Goal: Use online tool/utility: Utilize a website feature to perform a specific function

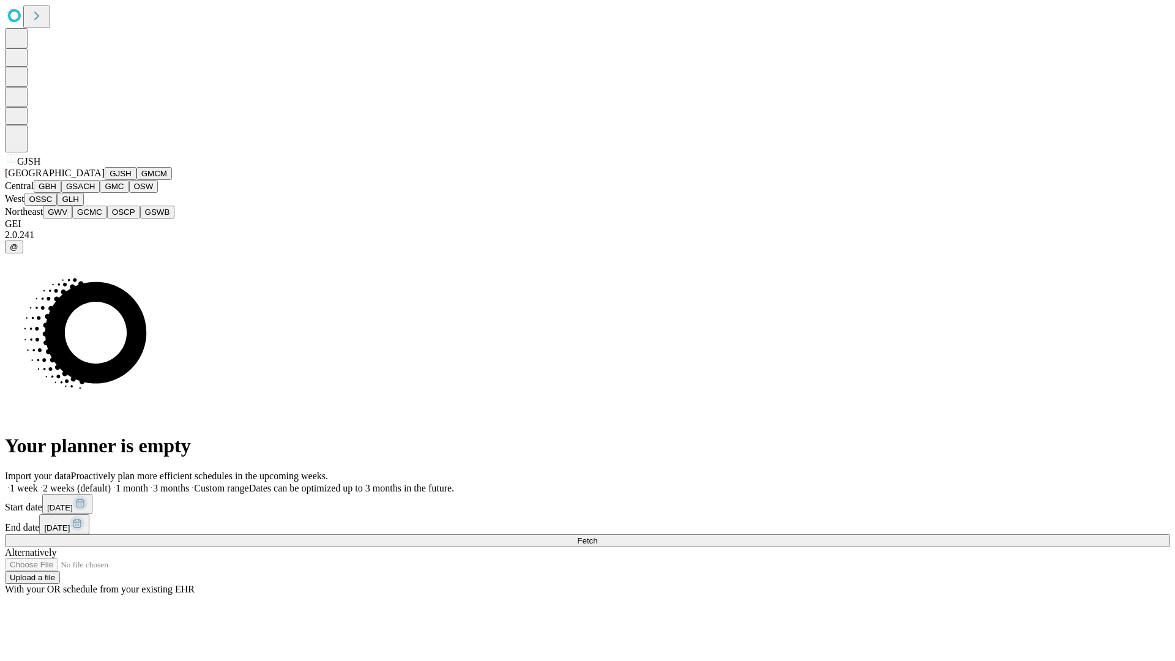
click at [105, 180] on button "GJSH" at bounding box center [121, 173] width 32 height 13
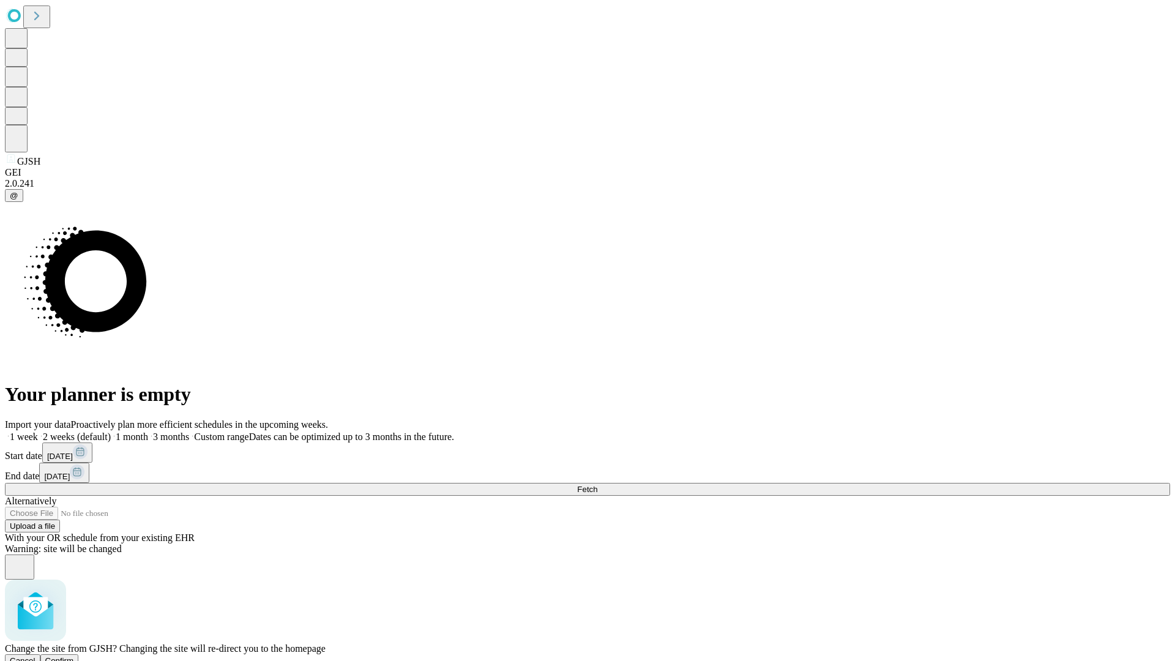
click at [74, 656] on span "Confirm" at bounding box center [59, 660] width 29 height 9
click at [111, 431] on label "2 weeks (default)" at bounding box center [74, 436] width 73 height 10
click at [597, 485] on span "Fetch" at bounding box center [587, 489] width 20 height 9
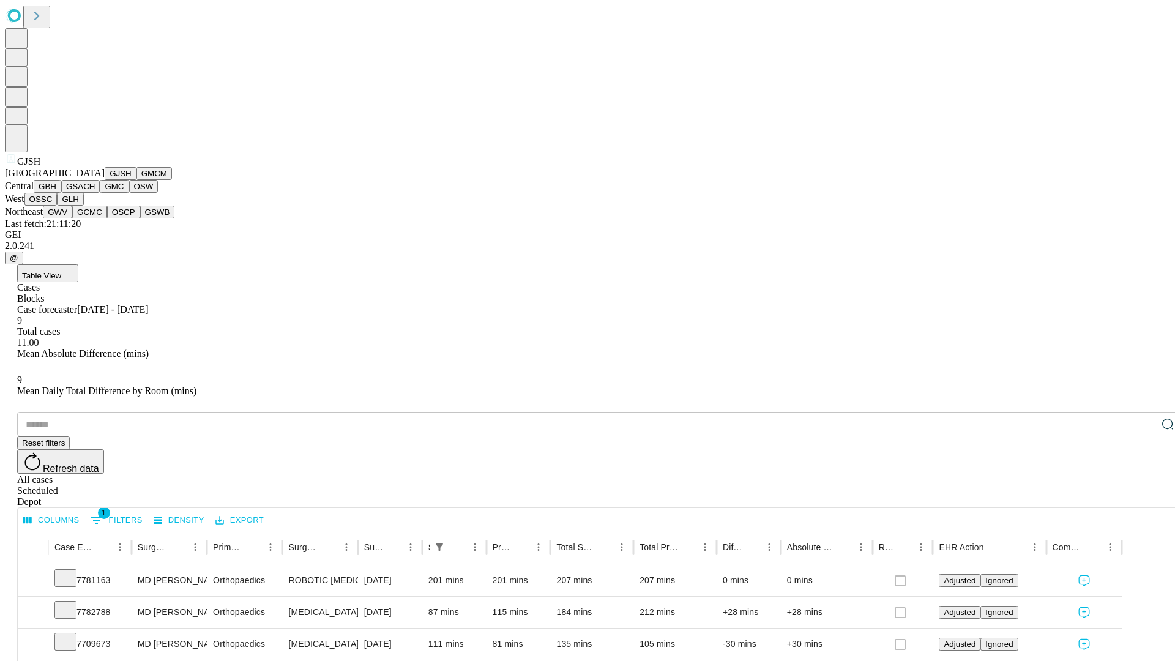
click at [136, 180] on button "GMCM" at bounding box center [153, 173] width 35 height 13
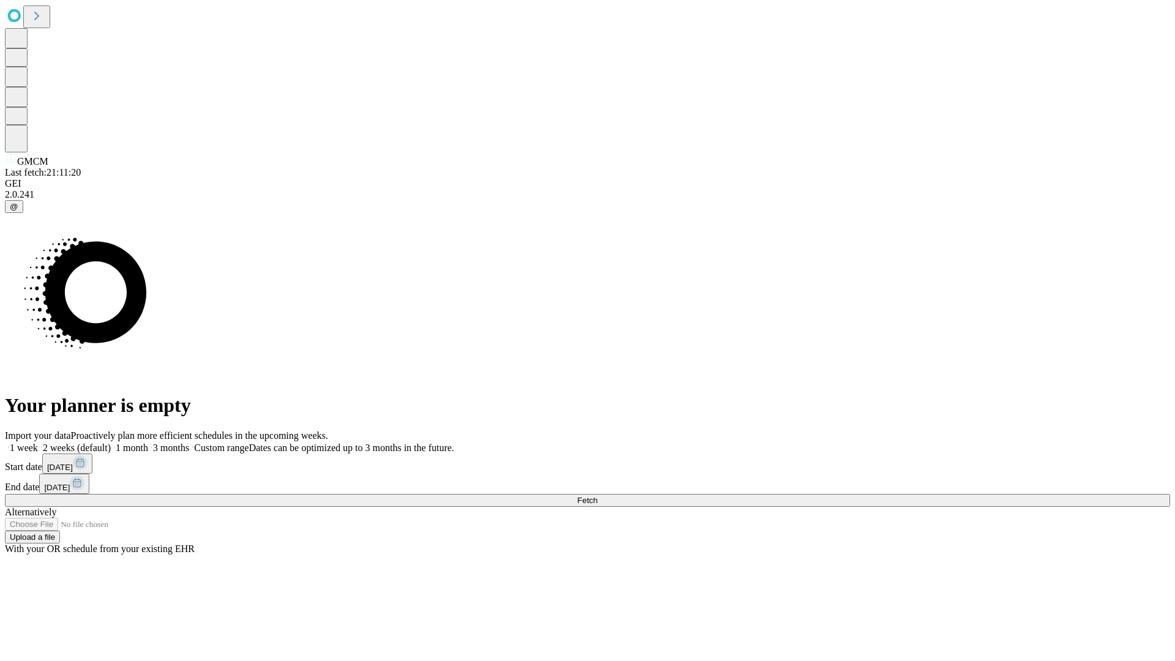
click at [111, 442] on label "2 weeks (default)" at bounding box center [74, 447] width 73 height 10
click at [597, 496] on span "Fetch" at bounding box center [587, 500] width 20 height 9
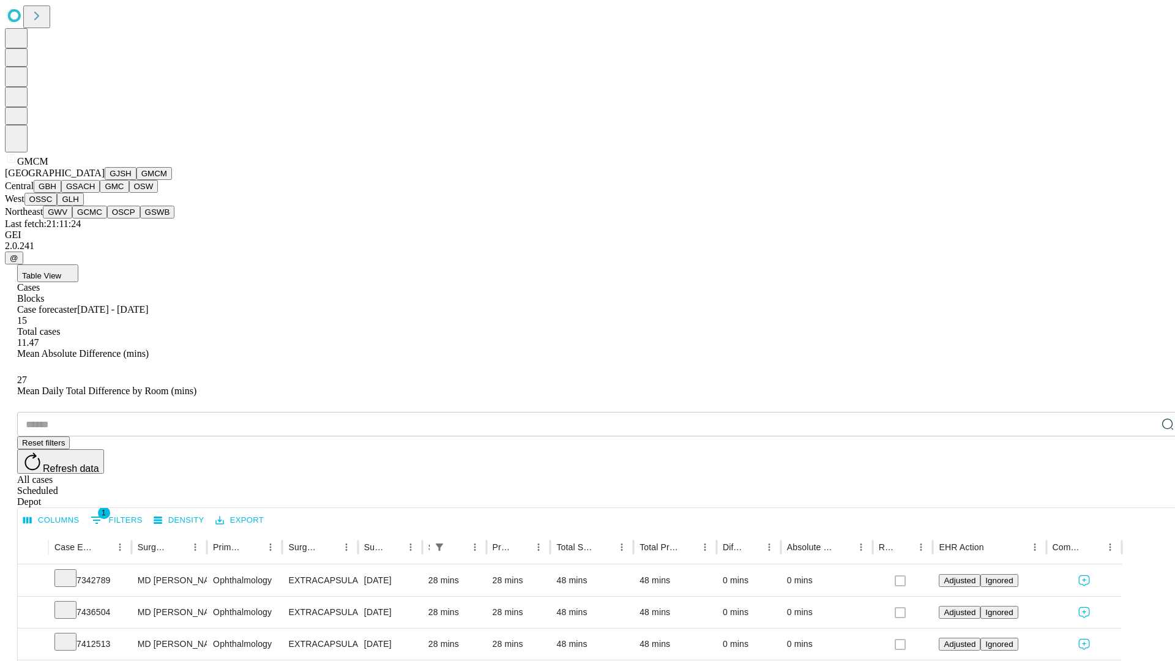
click at [61, 193] on button "GBH" at bounding box center [48, 186] width 28 height 13
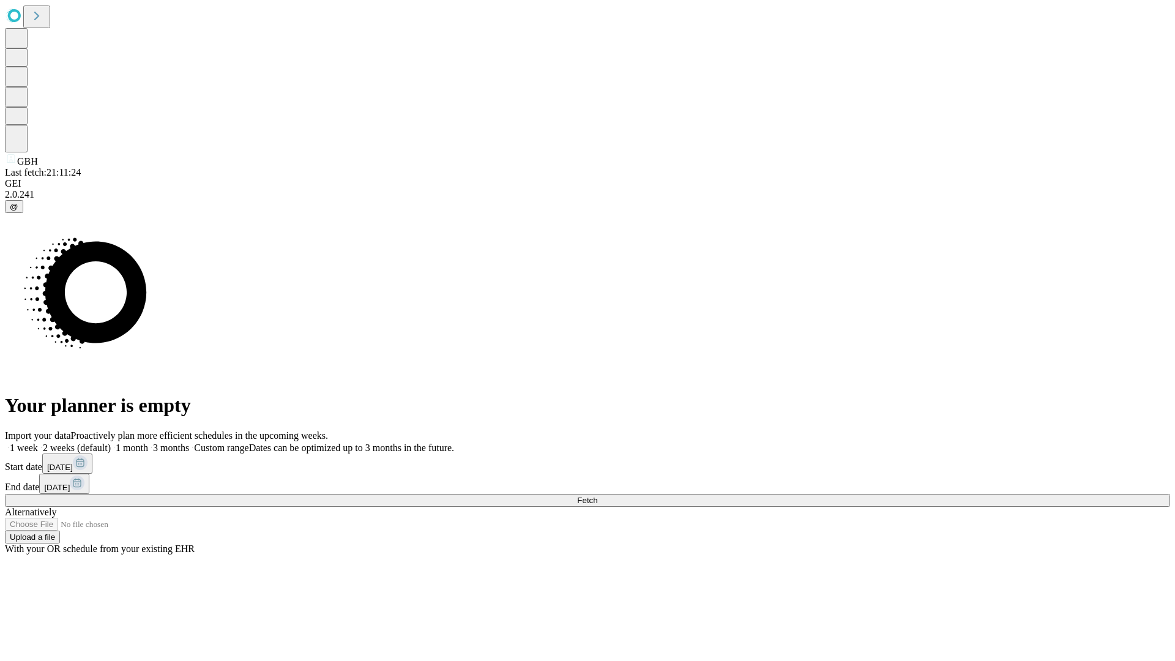
click at [111, 442] on label "2 weeks (default)" at bounding box center [74, 447] width 73 height 10
click at [597, 496] on span "Fetch" at bounding box center [587, 500] width 20 height 9
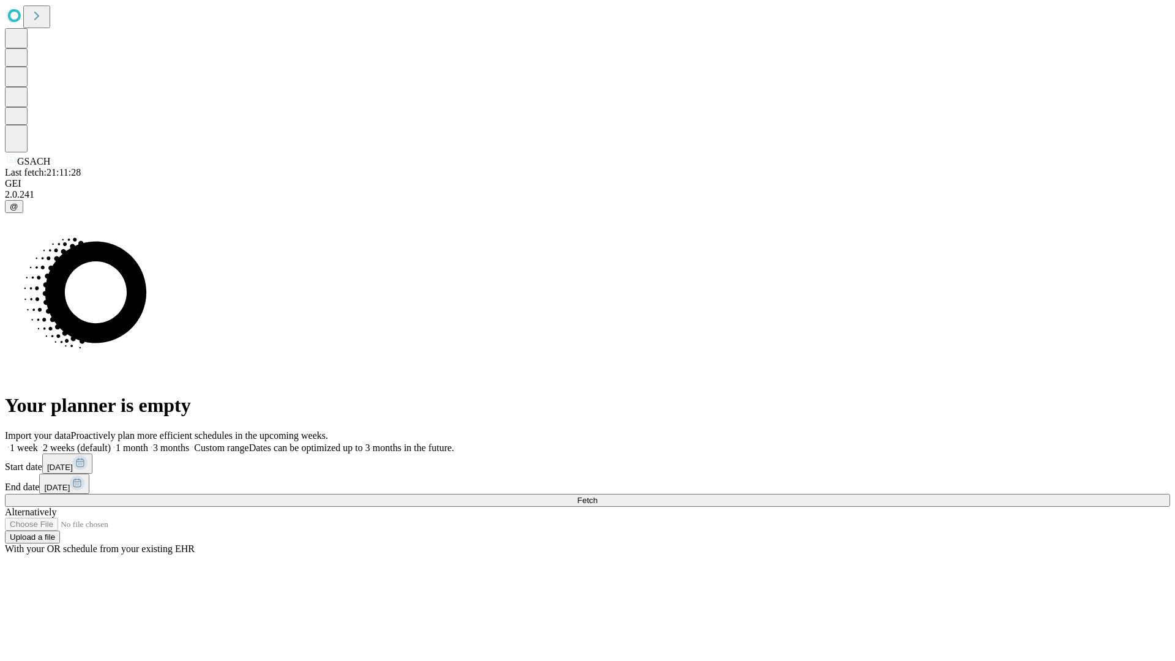
click at [597, 496] on span "Fetch" at bounding box center [587, 500] width 20 height 9
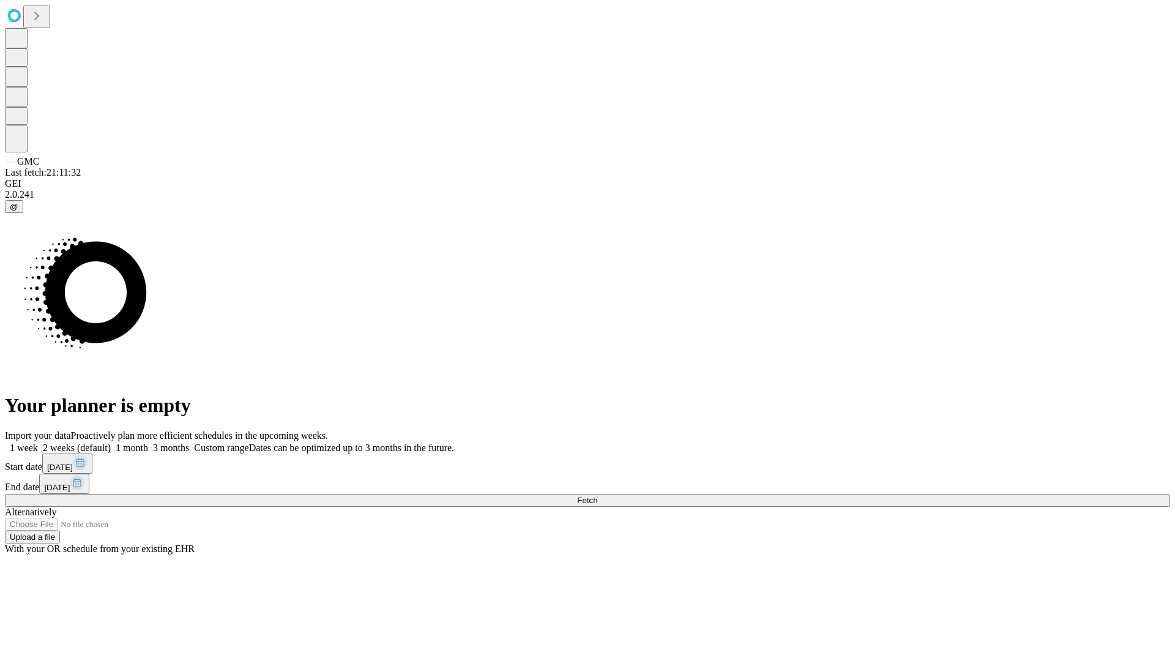
click at [111, 442] on label "2 weeks (default)" at bounding box center [74, 447] width 73 height 10
click at [597, 496] on span "Fetch" at bounding box center [587, 500] width 20 height 9
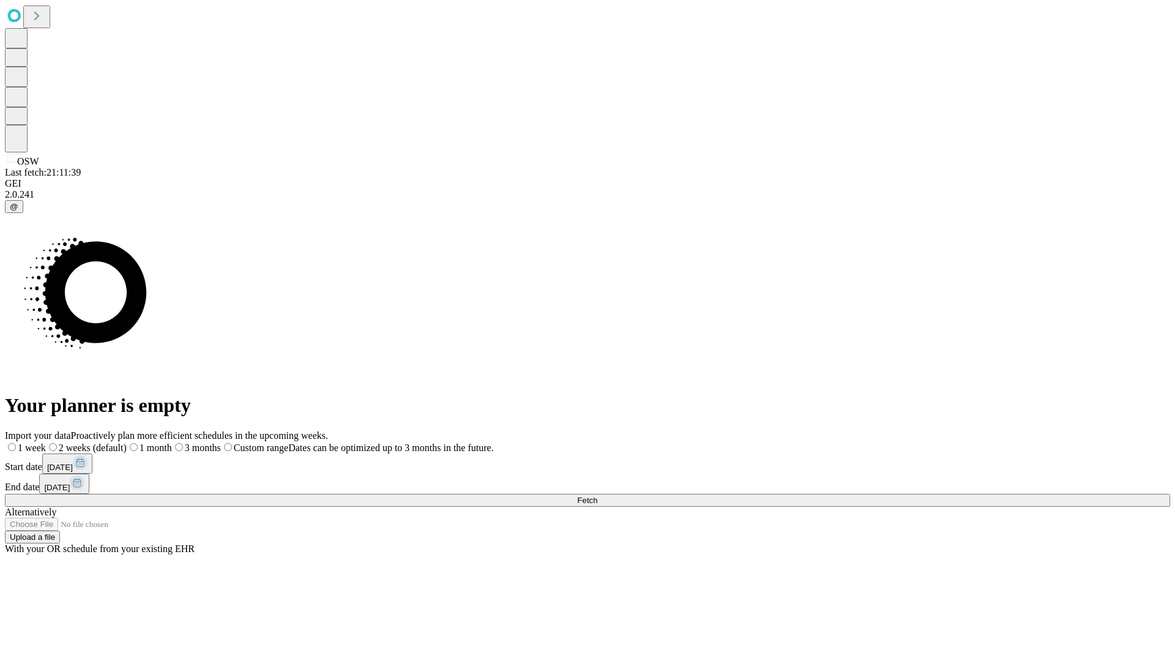
click at [127, 442] on label "2 weeks (default)" at bounding box center [86, 447] width 81 height 10
click at [597, 496] on span "Fetch" at bounding box center [587, 500] width 20 height 9
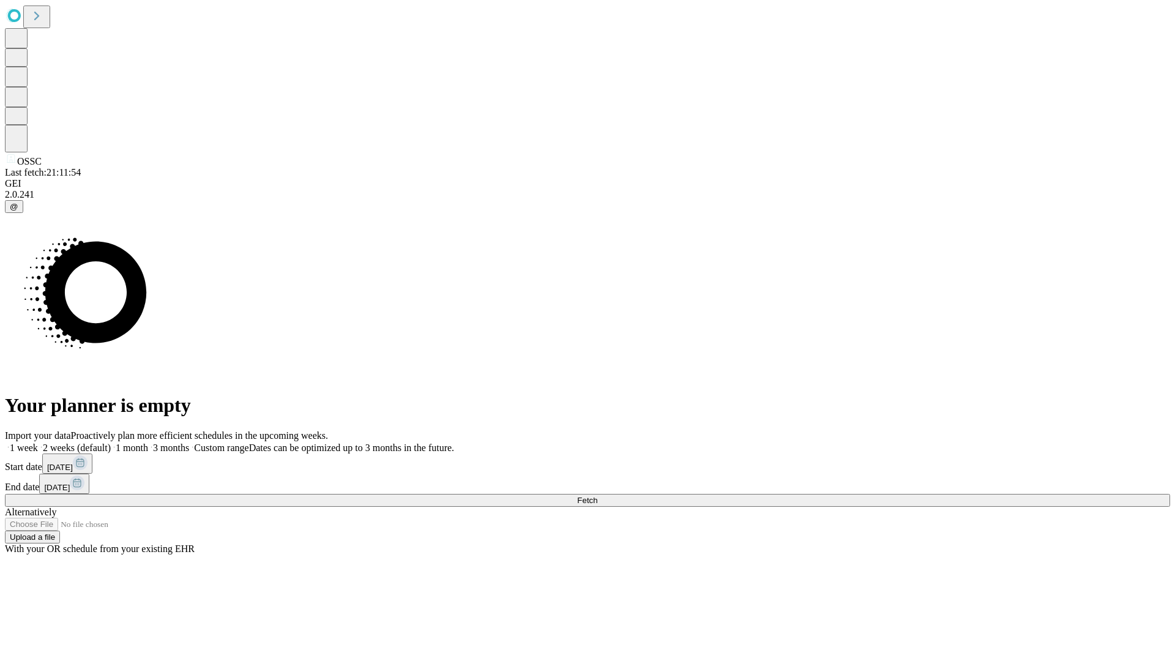
click at [111, 442] on label "2 weeks (default)" at bounding box center [74, 447] width 73 height 10
click at [597, 496] on span "Fetch" at bounding box center [587, 500] width 20 height 9
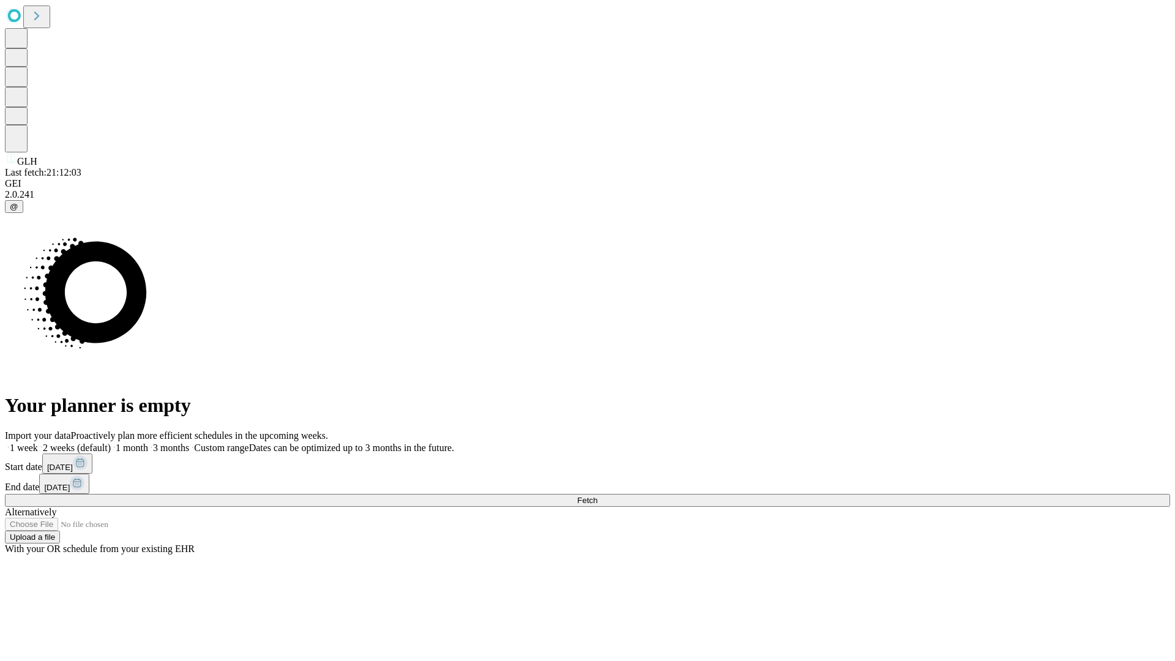
click at [111, 442] on label "2 weeks (default)" at bounding box center [74, 447] width 73 height 10
click at [597, 496] on span "Fetch" at bounding box center [587, 500] width 20 height 9
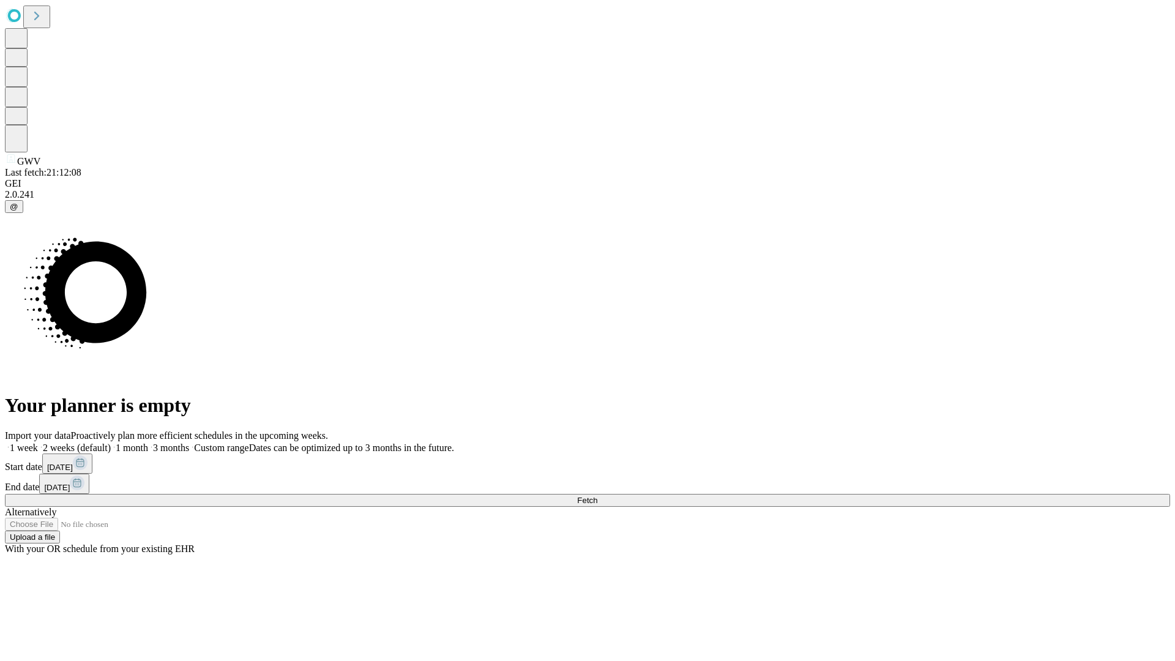
click at [111, 442] on label "2 weeks (default)" at bounding box center [74, 447] width 73 height 10
click at [597, 496] on span "Fetch" at bounding box center [587, 500] width 20 height 9
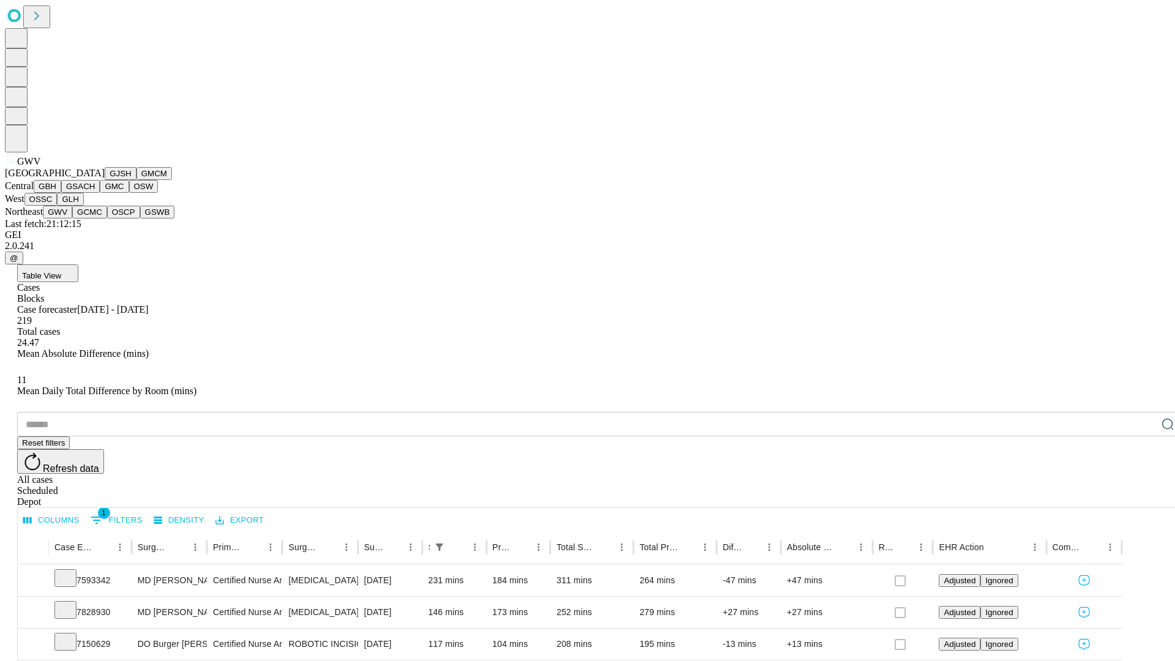
click at [95, 218] on button "GCMC" at bounding box center [89, 212] width 35 height 13
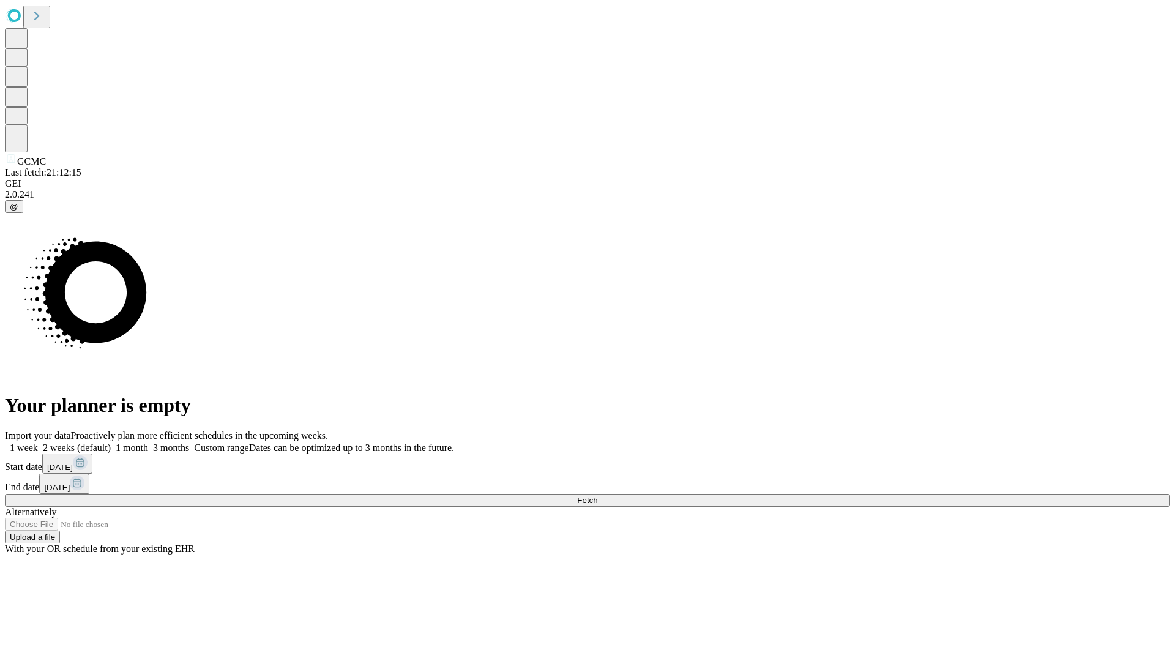
click at [111, 442] on label "2 weeks (default)" at bounding box center [74, 447] width 73 height 10
click at [597, 496] on span "Fetch" at bounding box center [587, 500] width 20 height 9
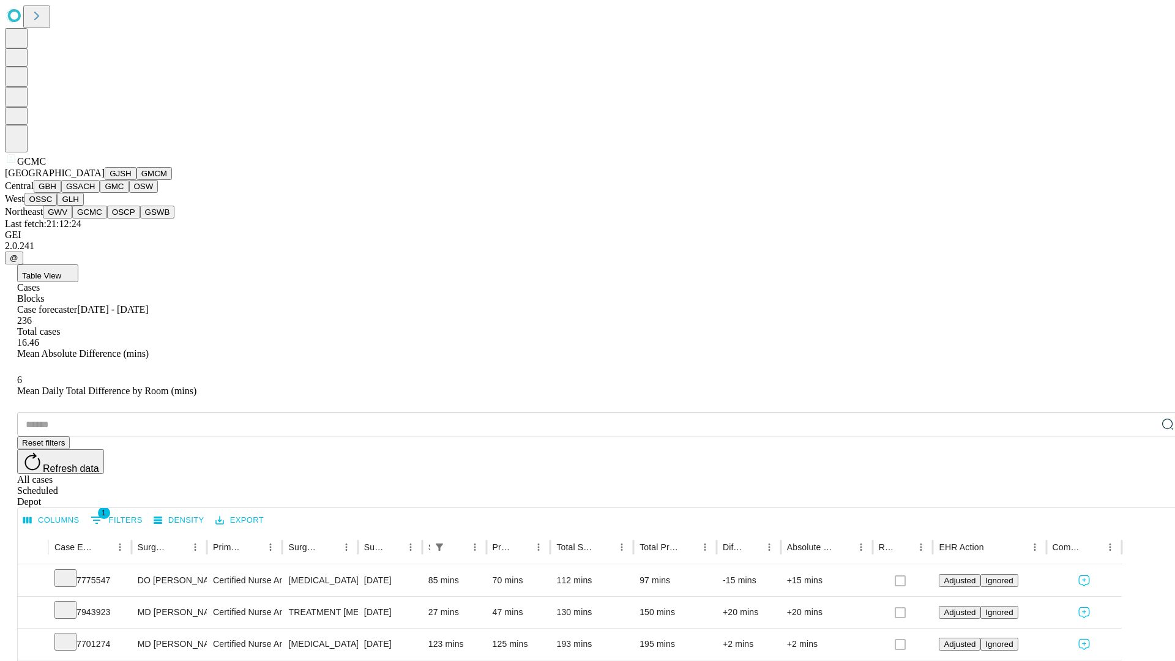
click at [107, 218] on button "OSCP" at bounding box center [123, 212] width 33 height 13
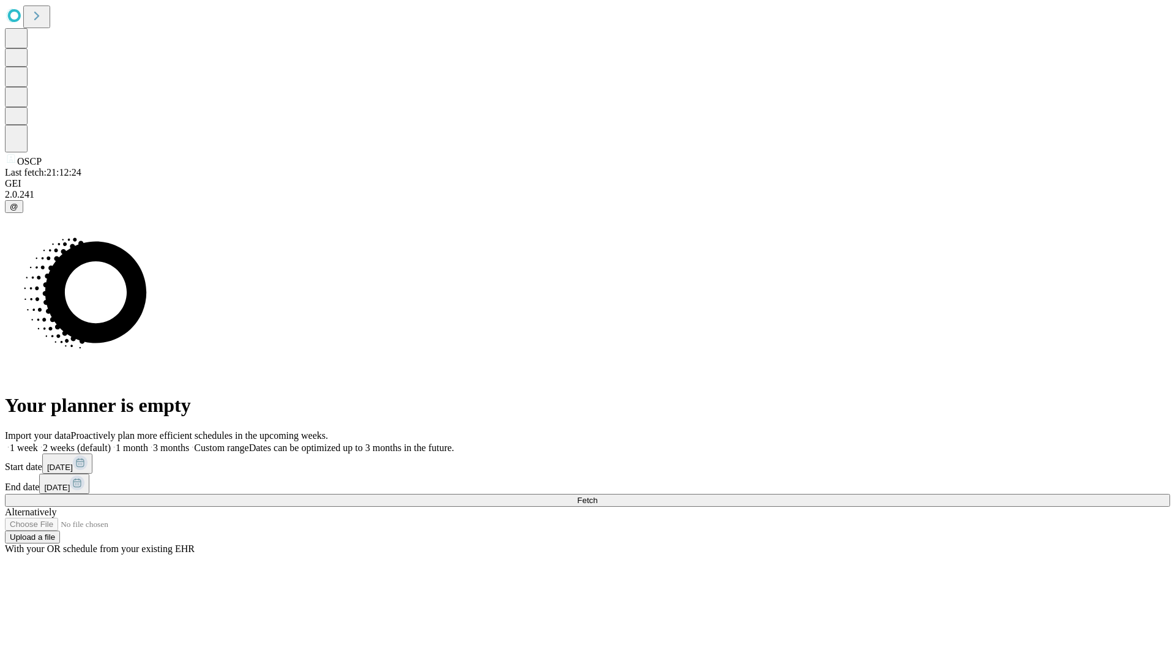
click at [111, 442] on label "2 weeks (default)" at bounding box center [74, 447] width 73 height 10
click at [597, 496] on span "Fetch" at bounding box center [587, 500] width 20 height 9
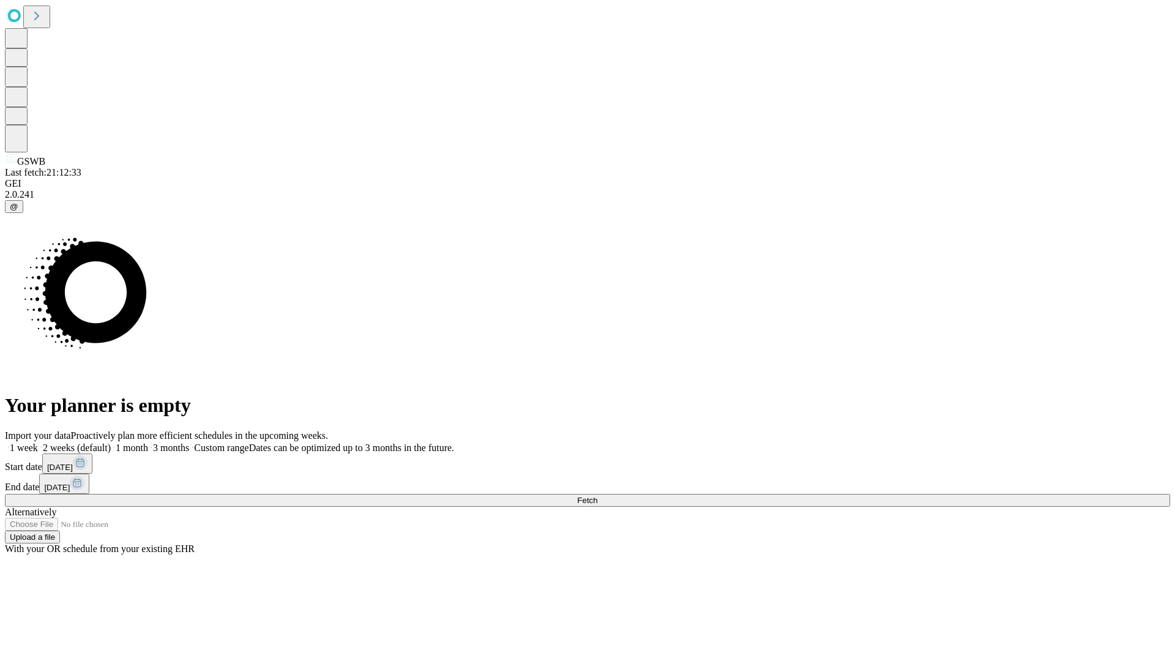
click at [111, 442] on label "2 weeks (default)" at bounding box center [74, 447] width 73 height 10
click at [597, 496] on span "Fetch" at bounding box center [587, 500] width 20 height 9
